Goal: Transaction & Acquisition: Purchase product/service

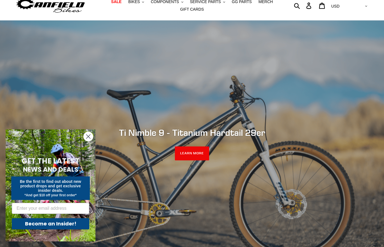
scroll to position [22, 0]
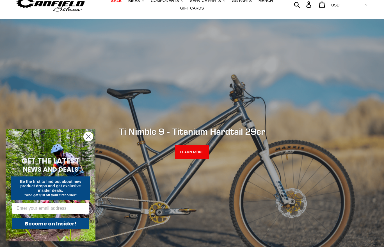
click at [90, 139] on icon "Close dialog" at bounding box center [88, 137] width 4 height 4
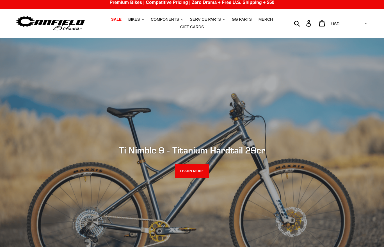
scroll to position [0, 0]
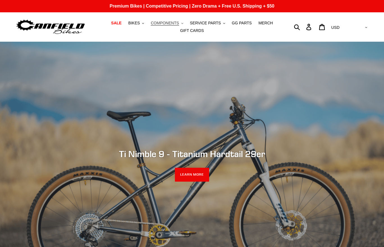
click at [181, 23] on button "COMPONENTS .cls-1{fill:#231f20}" at bounding box center [167, 23] width 38 height 8
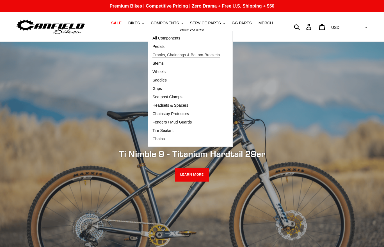
click at [166, 55] on span "Cranks, Chainrings & Bottom-Brackets" at bounding box center [185, 55] width 67 height 5
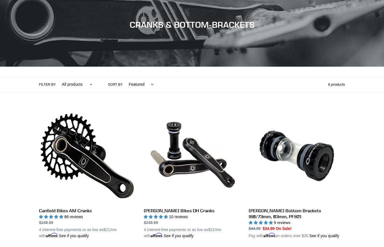
scroll to position [109, 0]
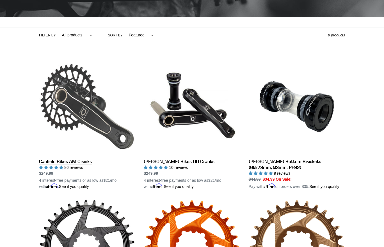
click at [102, 85] on link "Canfield Bikes AM Cranks" at bounding box center [87, 124] width 96 height 131
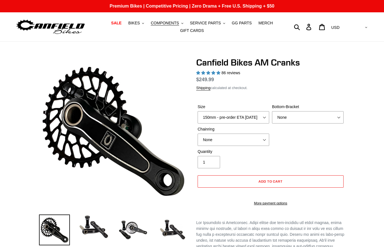
select select "highest-rating"
select select "32t Oval (Boost 148)"
select select "BSA Threaded 68/73mm"
click at [301, 155] on div "Quantity 1" at bounding box center [270, 160] width 149 height 22
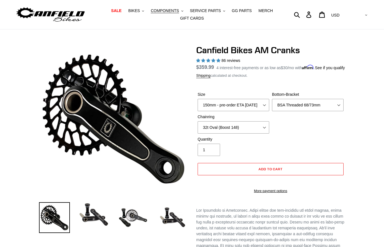
scroll to position [42, 0]
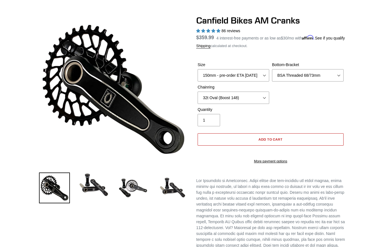
click at [282, 143] on button "Add to cart" at bounding box center [270, 139] width 146 height 12
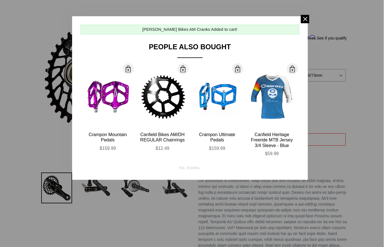
drag, startPoint x: 195, startPoint y: 57, endPoint x: 232, endPoint y: 58, distance: 37.3
click at [232, 58] on div "Canfield Bikes AM Cranks Added to cart! People Also Bought" at bounding box center [189, 43] width 219 height 37
click at [192, 168] on div "No, thanks." at bounding box center [189, 166] width 21 height 11
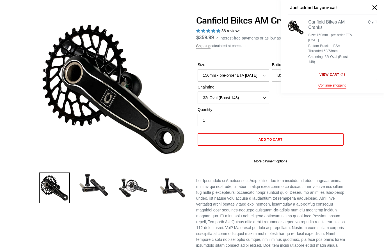
click at [313, 69] on link "View cart ( 1 )" at bounding box center [331, 74] width 89 height 11
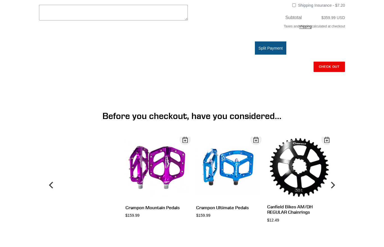
scroll to position [210, 0]
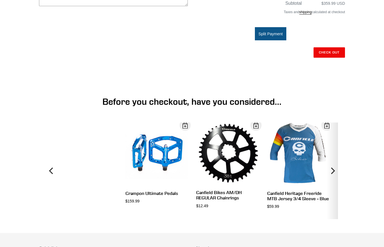
click at [337, 154] on button "Next" at bounding box center [331, 171] width 11 height 97
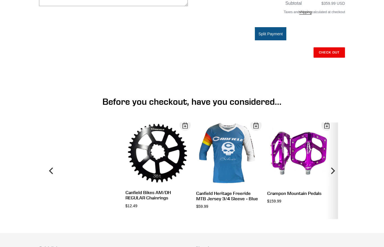
click at [337, 154] on button "Next" at bounding box center [331, 171] width 11 height 97
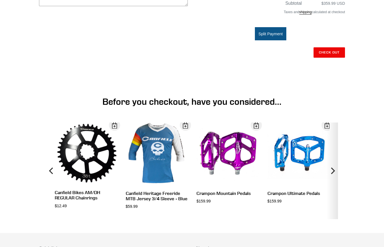
click at [337, 154] on button "Next" at bounding box center [331, 171] width 11 height 97
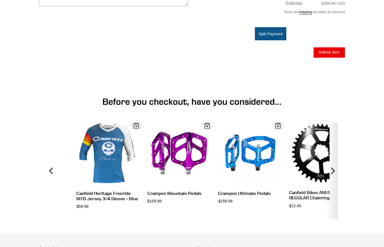
click at [337, 154] on button "Next" at bounding box center [331, 171] width 11 height 97
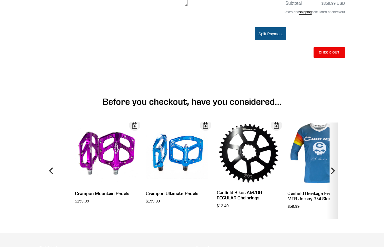
click at [337, 154] on button "Next" at bounding box center [331, 171] width 11 height 97
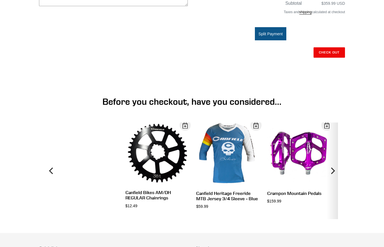
click at [337, 154] on button "Next" at bounding box center [331, 171] width 11 height 97
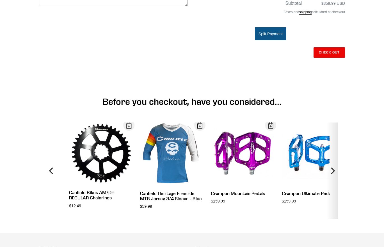
click at [337, 154] on button "Next" at bounding box center [331, 171] width 11 height 97
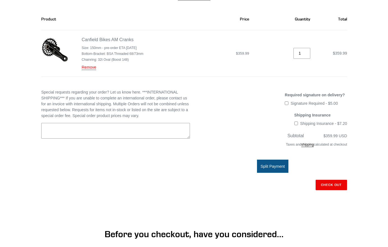
scroll to position [0, 0]
